Goal: Find specific page/section: Find specific page/section

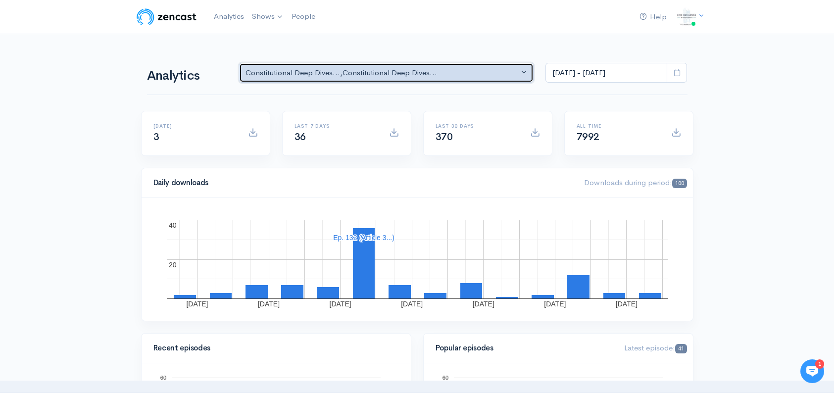
click at [516, 67] on div "Constitutional Deep Dives... , Constitutional Deep Dives..." at bounding box center [381, 72] width 273 height 11
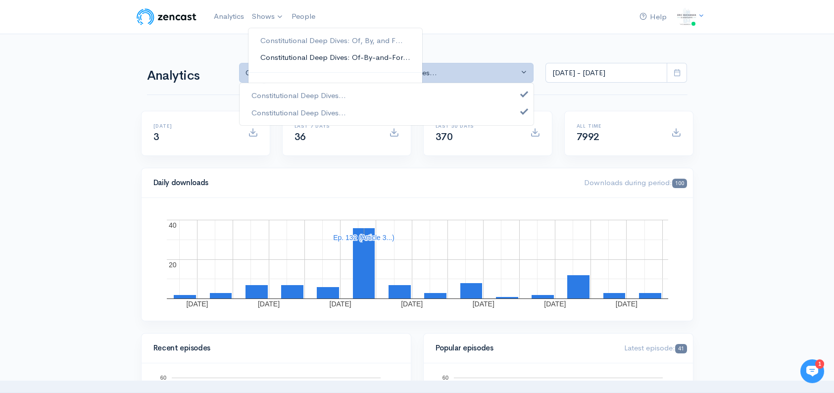
click at [294, 55] on link "Constitutional Deep Dives: Of-By-and-For..." at bounding box center [335, 57] width 174 height 17
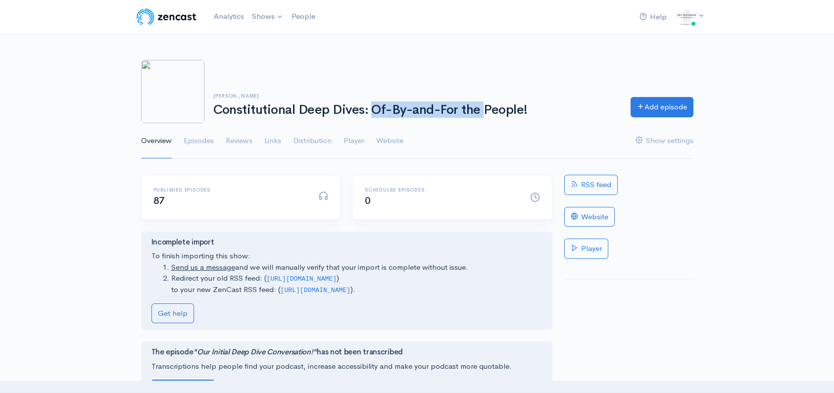
drag, startPoint x: 228, startPoint y: 111, endPoint x: 333, endPoint y: 107, distance: 104.5
click at [333, 107] on h1 "Constitutional Deep Dives: Of-By-and-For the People!" at bounding box center [415, 110] width 405 height 14
click at [338, 104] on h1 "Constitutional Deep Dives: Of-By-and-For the People!" at bounding box center [415, 110] width 405 height 14
click at [224, 18] on link "Analytics" at bounding box center [229, 16] width 38 height 21
